Goal: Task Accomplishment & Management: Use online tool/utility

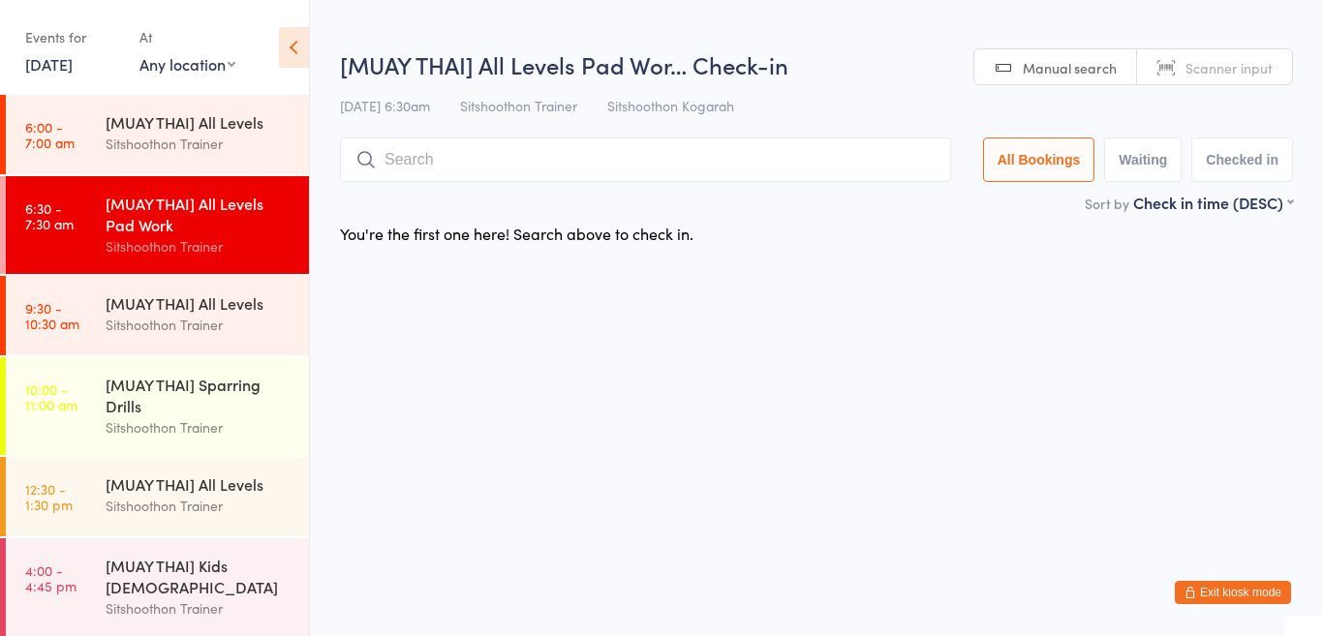
click at [180, 72] on select "Any location ST Martial Arts Arncliffe [GEOGRAPHIC_DATA] [GEOGRAPHIC_DATA]" at bounding box center [187, 63] width 96 height 21
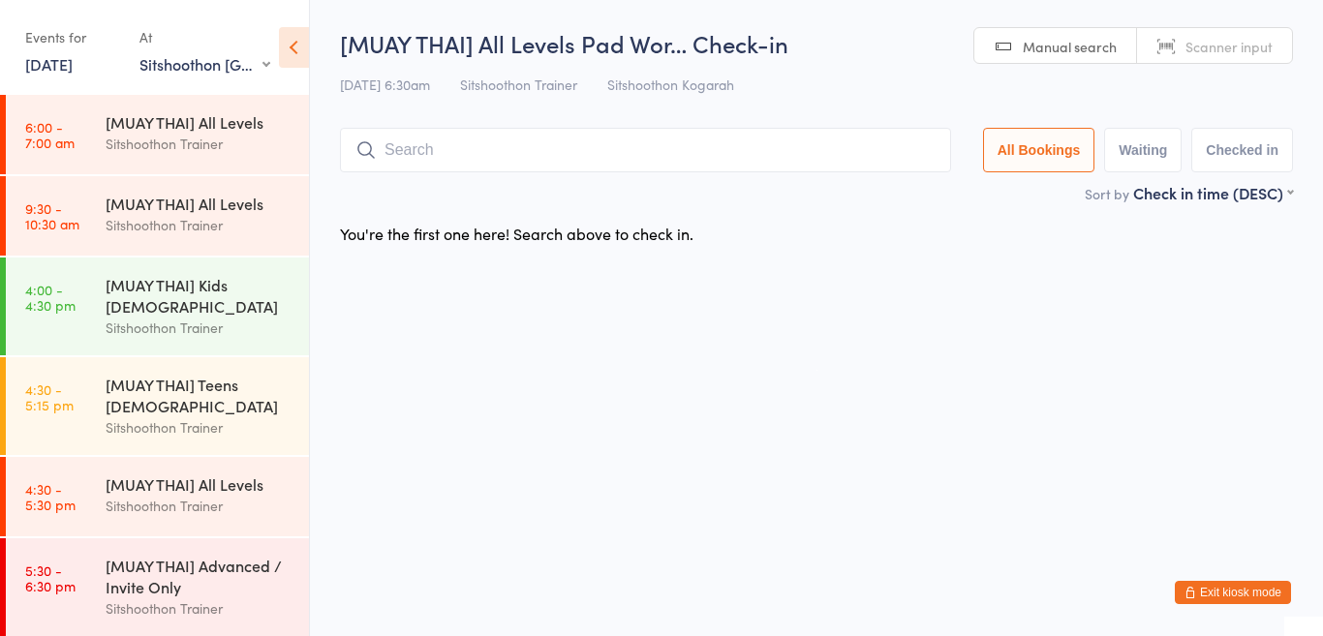
click at [198, 65] on select "Any location ST Martial Arts Arncliffe [GEOGRAPHIC_DATA] [GEOGRAPHIC_DATA]" at bounding box center [204, 63] width 131 height 21
select select "2"
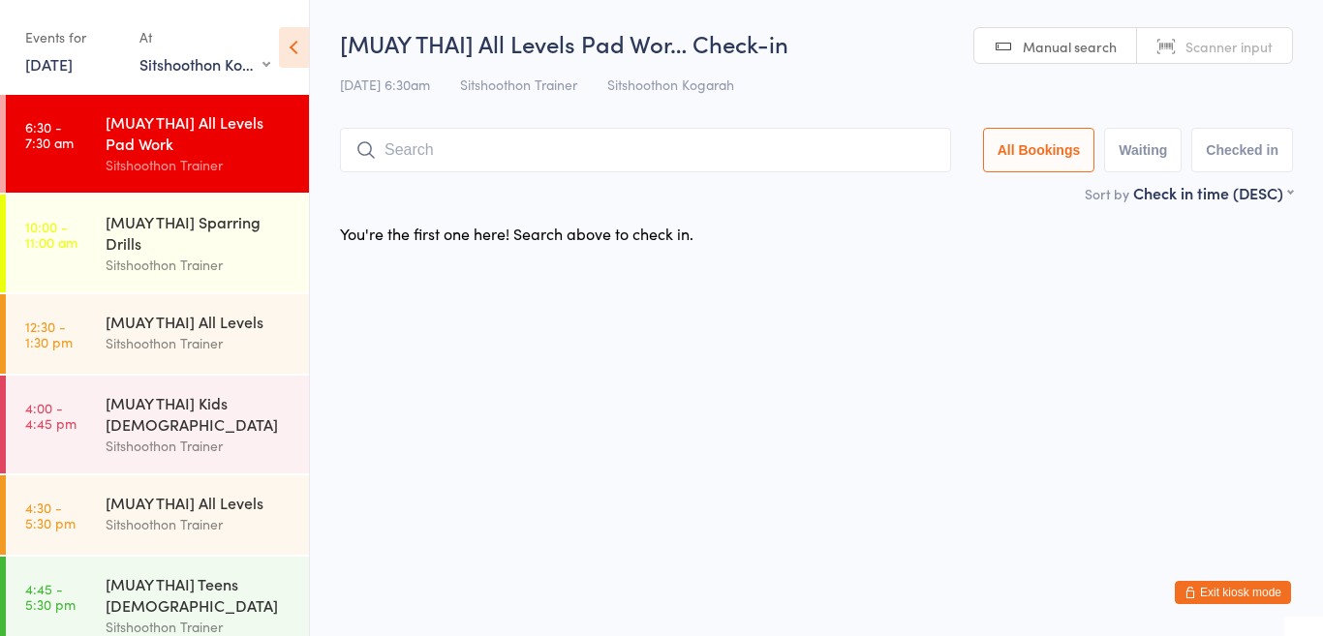
click at [197, 60] on select "Any location ST Martial Arts Arncliffe [GEOGRAPHIC_DATA] [GEOGRAPHIC_DATA]" at bounding box center [204, 63] width 131 height 21
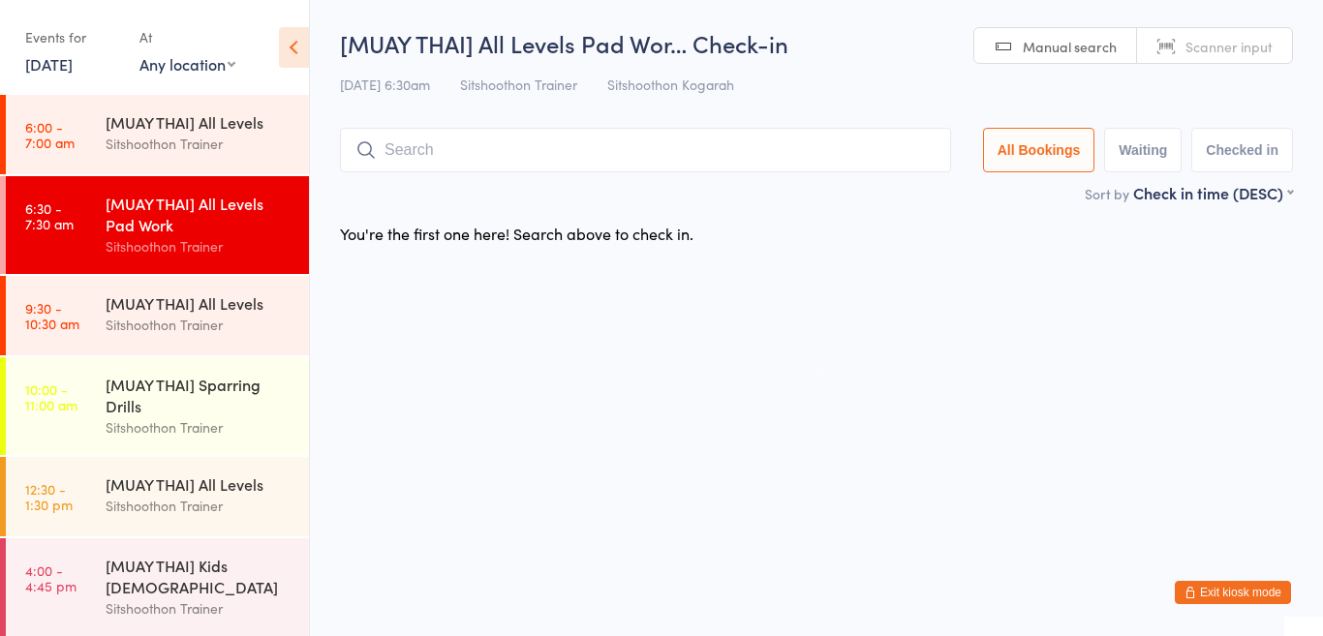
click at [191, 67] on select "Any location ST Martial Arts Arncliffe [GEOGRAPHIC_DATA] [GEOGRAPHIC_DATA]" at bounding box center [187, 63] width 96 height 21
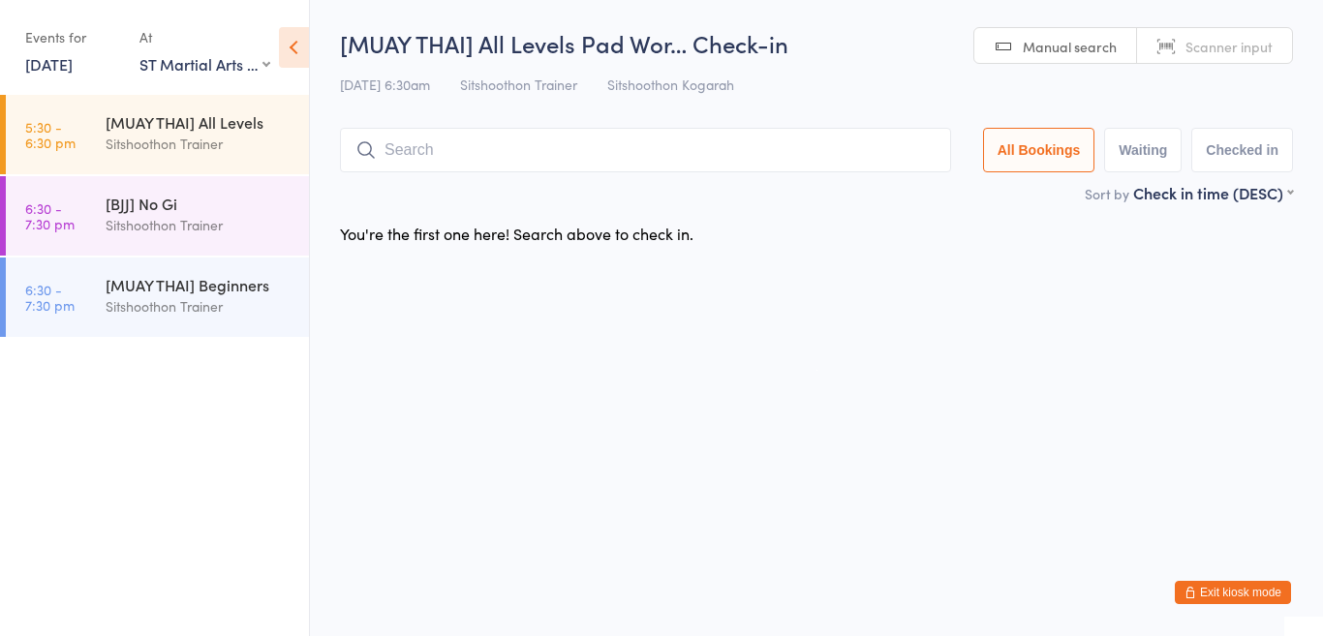
click at [196, 66] on select "Any location ST Martial Arts Arncliffe [GEOGRAPHIC_DATA] [GEOGRAPHIC_DATA]" at bounding box center [204, 63] width 131 height 21
select select "1"
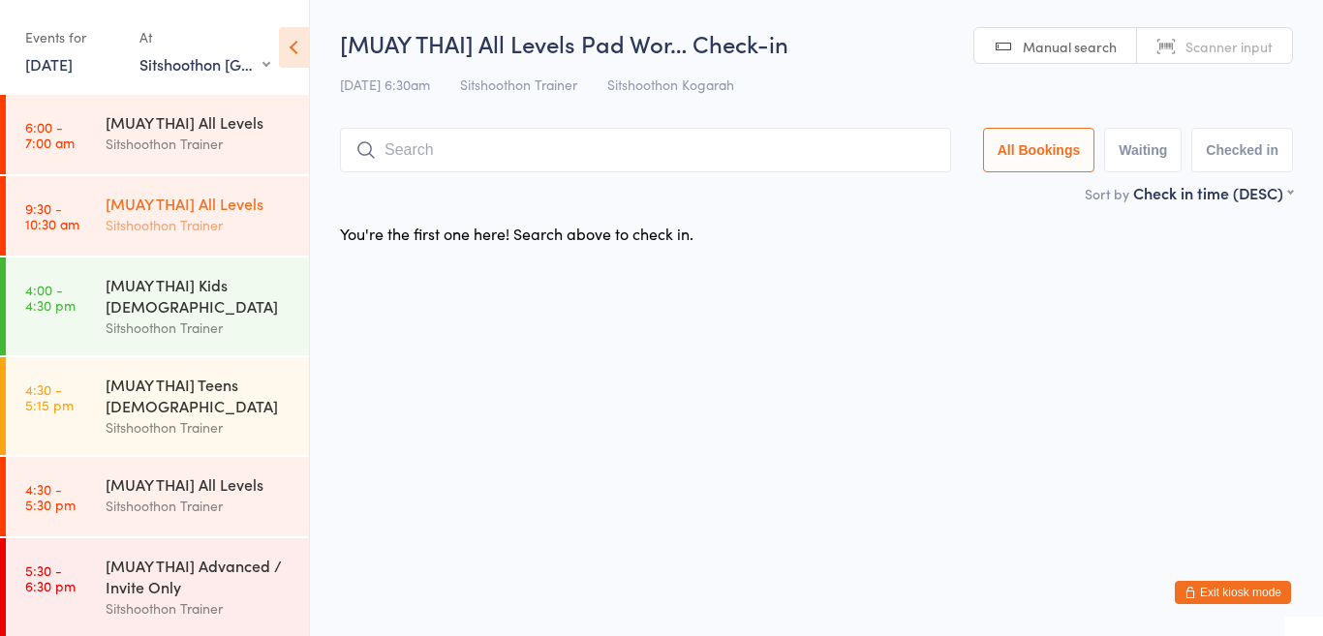
click at [184, 221] on div "Sitshoothon Trainer" at bounding box center [199, 225] width 187 height 22
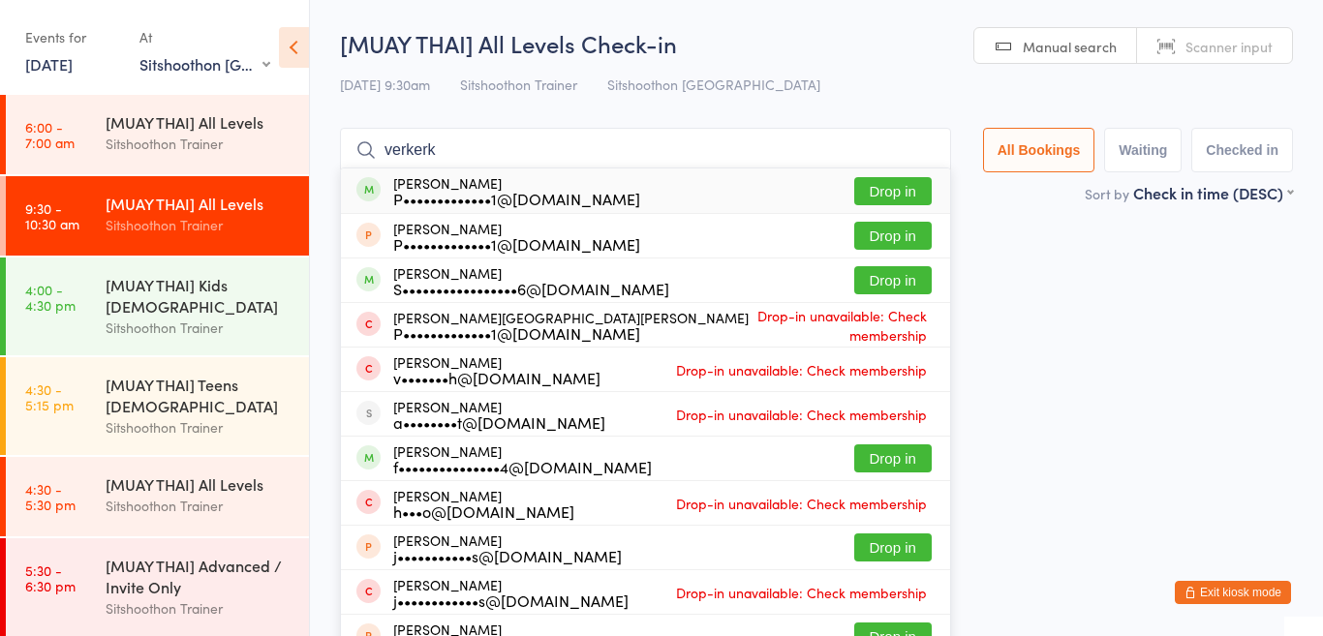
type input "verkerk"
click at [913, 194] on button "Drop in" at bounding box center [892, 191] width 77 height 28
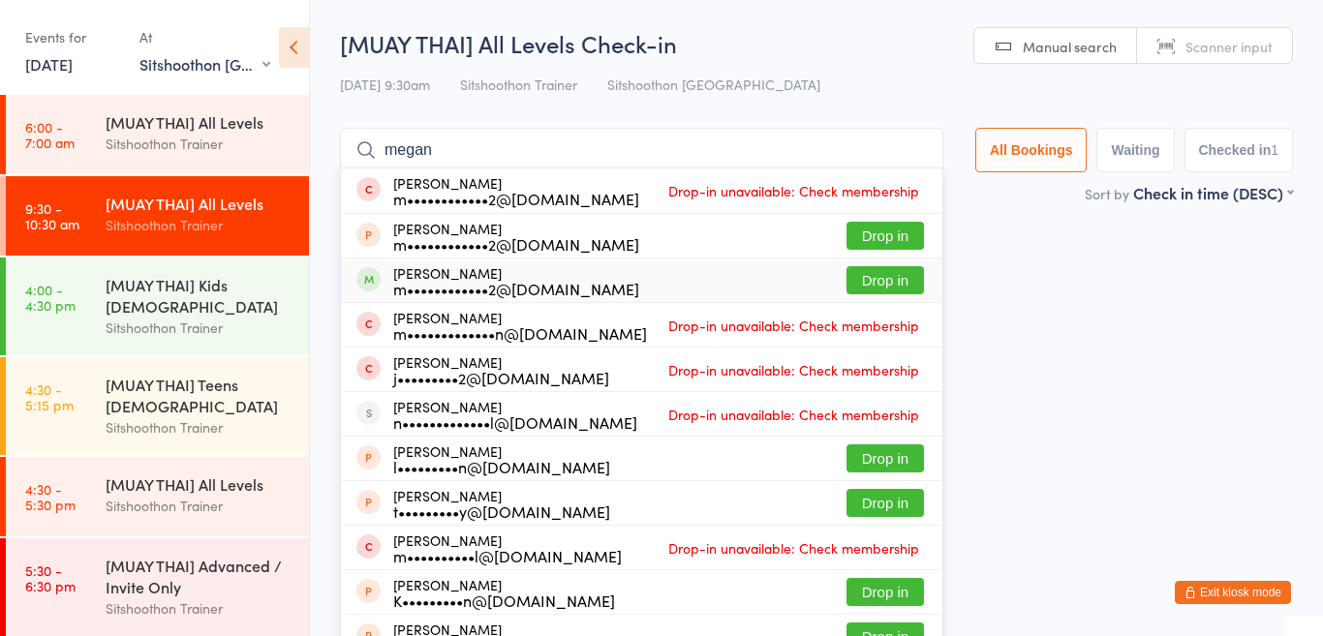
type input "megan"
click at [877, 276] on button "Drop in" at bounding box center [884, 280] width 77 height 28
